Goal: Task Accomplishment & Management: Manage account settings

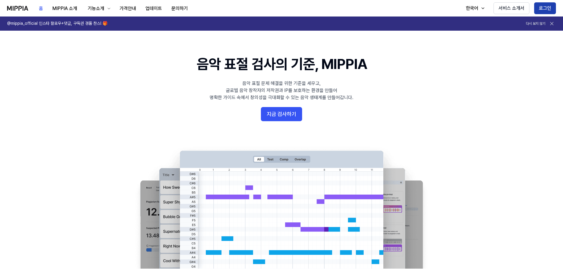
click at [547, 6] on button "로그인" at bounding box center [545, 8] width 22 height 12
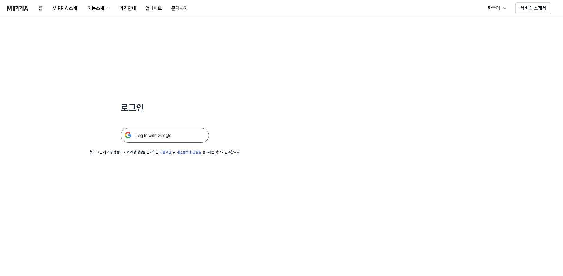
click at [180, 133] on img at bounding box center [165, 135] width 88 height 15
